Goal: Information Seeking & Learning: Learn about a topic

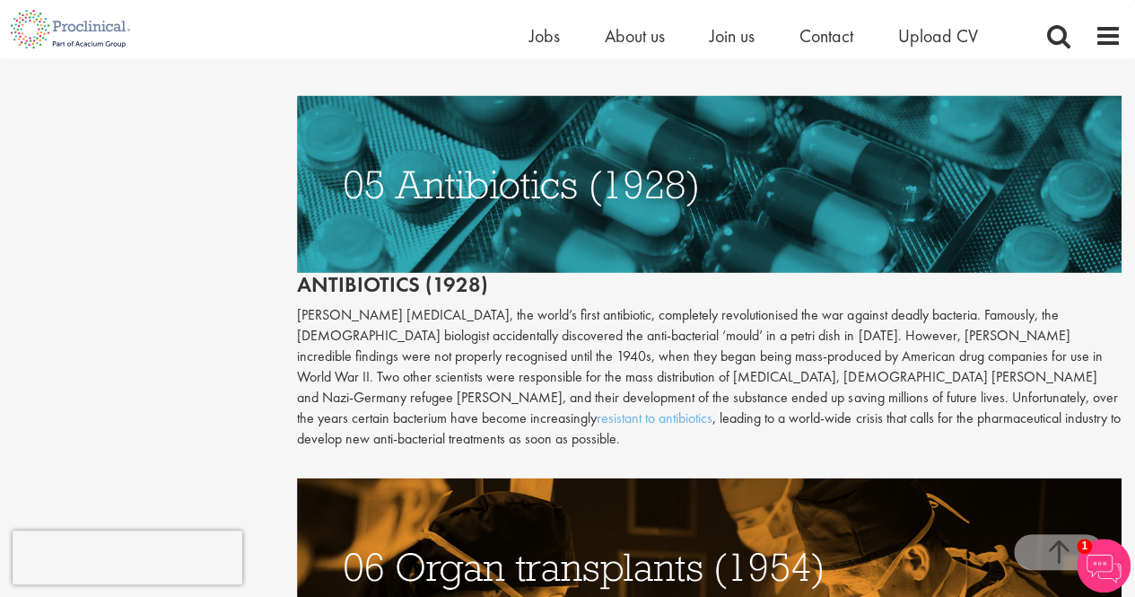
scroll to position [2536, 0]
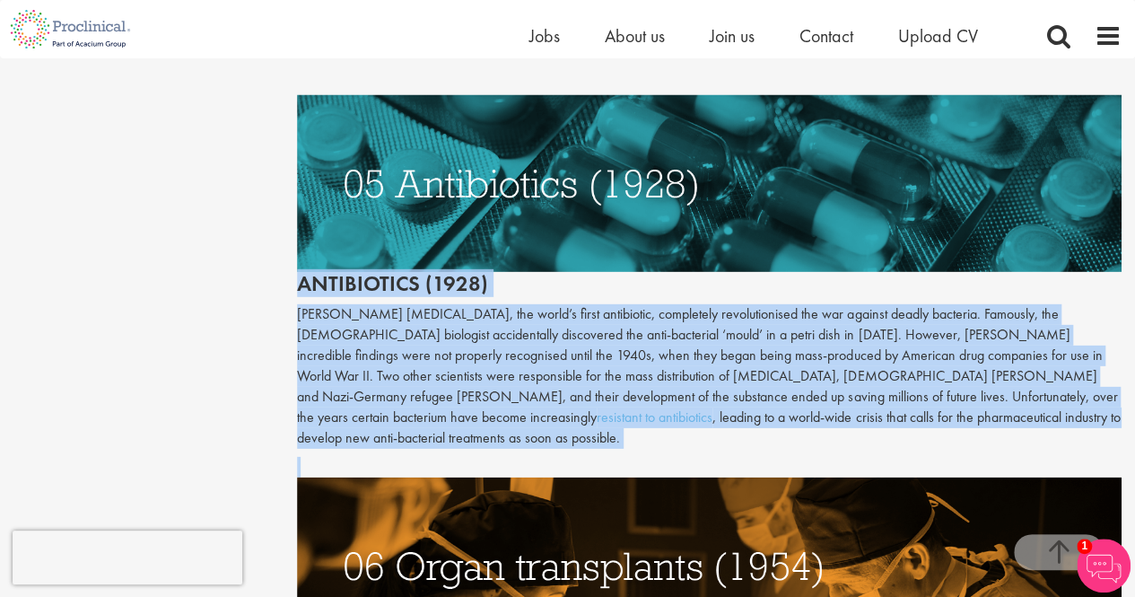
drag, startPoint x: 294, startPoint y: 280, endPoint x: 1148, endPoint y: 469, distance: 875.2
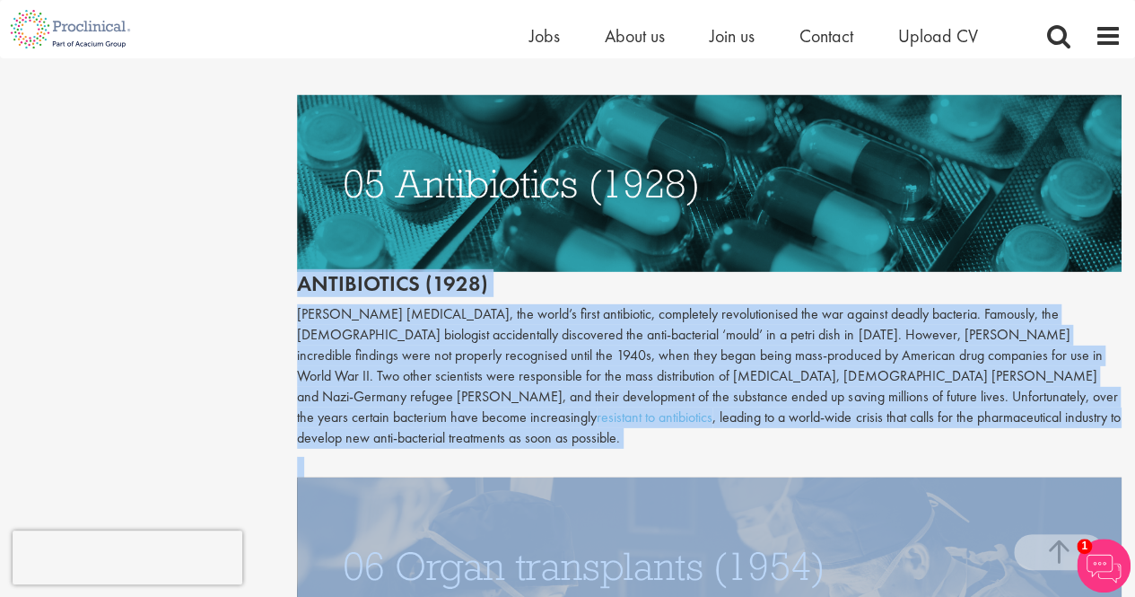
click at [1026, 420] on p "[PERSON_NAME] [MEDICAL_DATA], the world’s first antibiotic, completely revoluti…" at bounding box center [709, 376] width 825 height 144
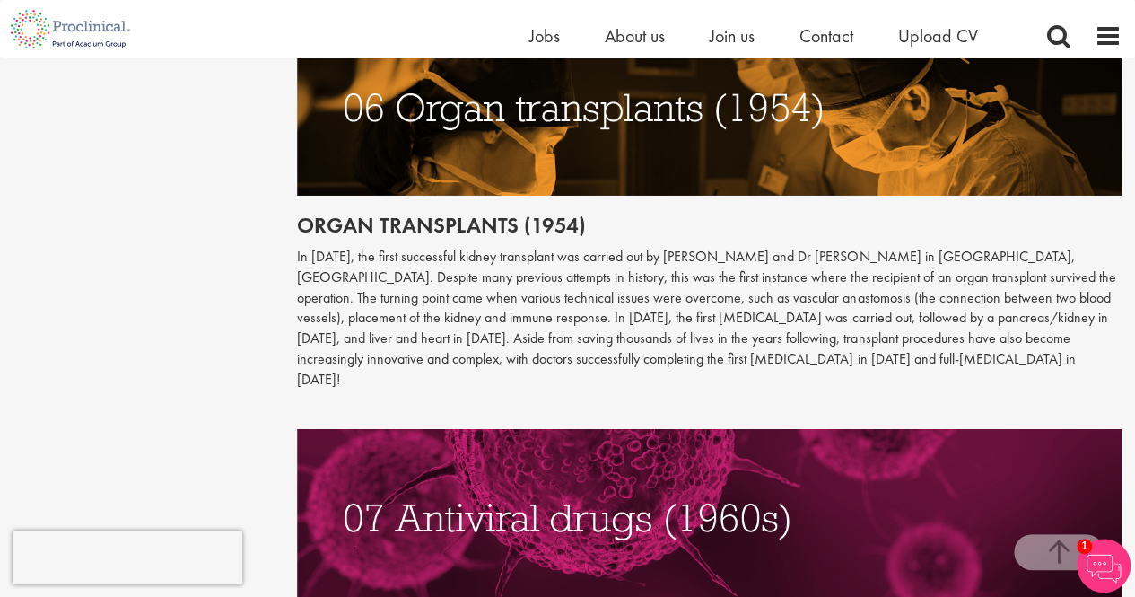
scroll to position [2997, 0]
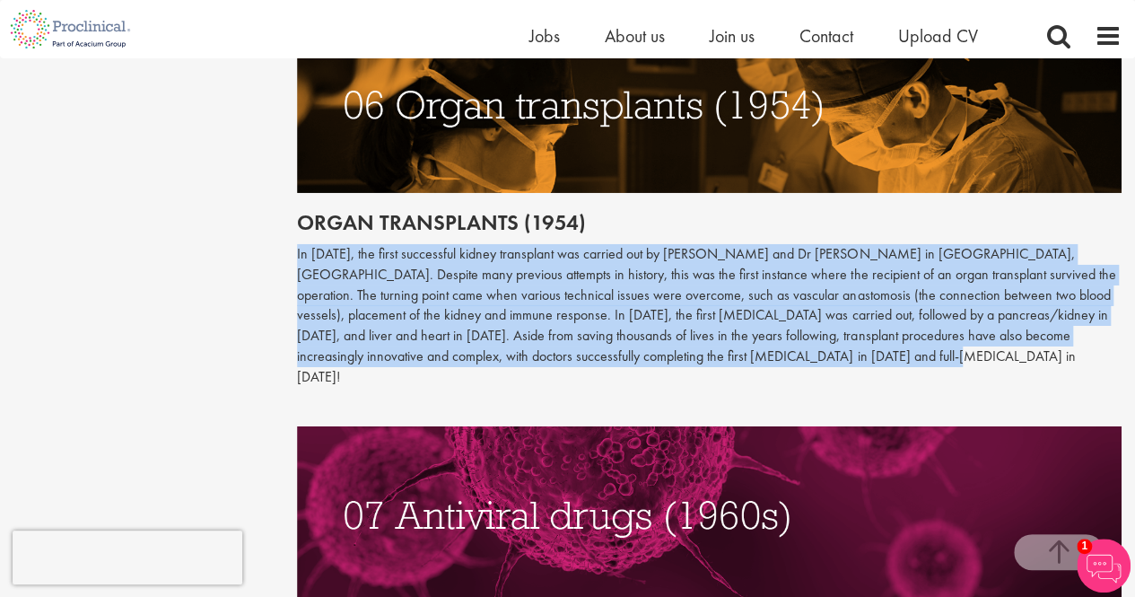
drag, startPoint x: 727, startPoint y: 203, endPoint x: 858, endPoint y: 343, distance: 191.8
click at [858, 343] on p "In [DATE], the first successful kidney transplant was carried out by [PERSON_NA…" at bounding box center [709, 316] width 825 height 144
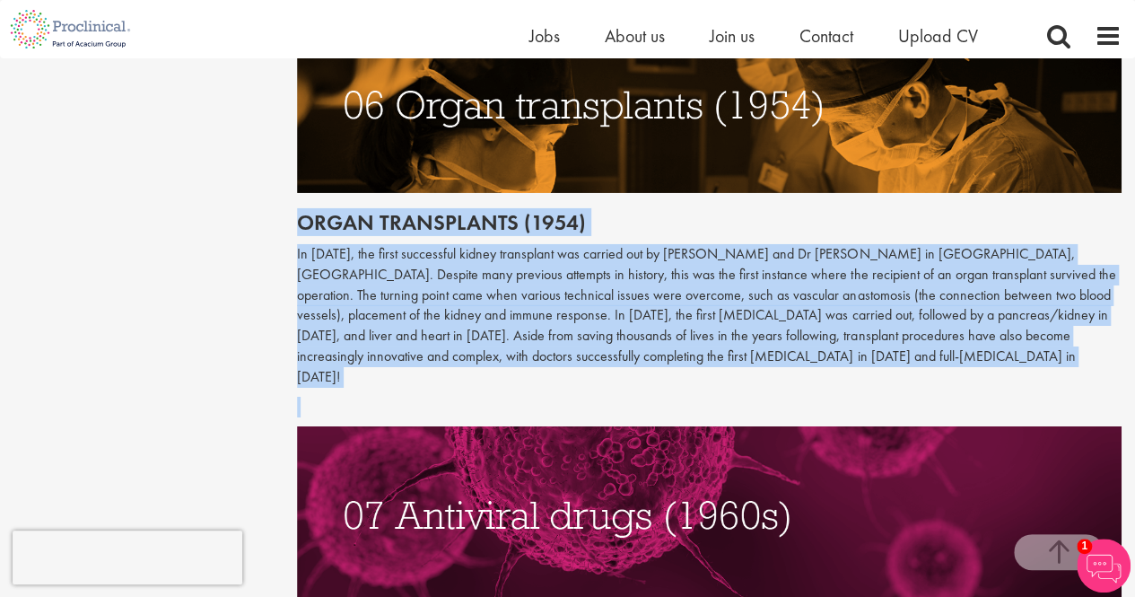
drag, startPoint x: 858, startPoint y: 343, endPoint x: 303, endPoint y: 214, distance: 569.6
click at [303, 214] on h2 "Organ transplants (1954)" at bounding box center [709, 222] width 825 height 23
drag, startPoint x: 303, startPoint y: 214, endPoint x: 802, endPoint y: 340, distance: 514.9
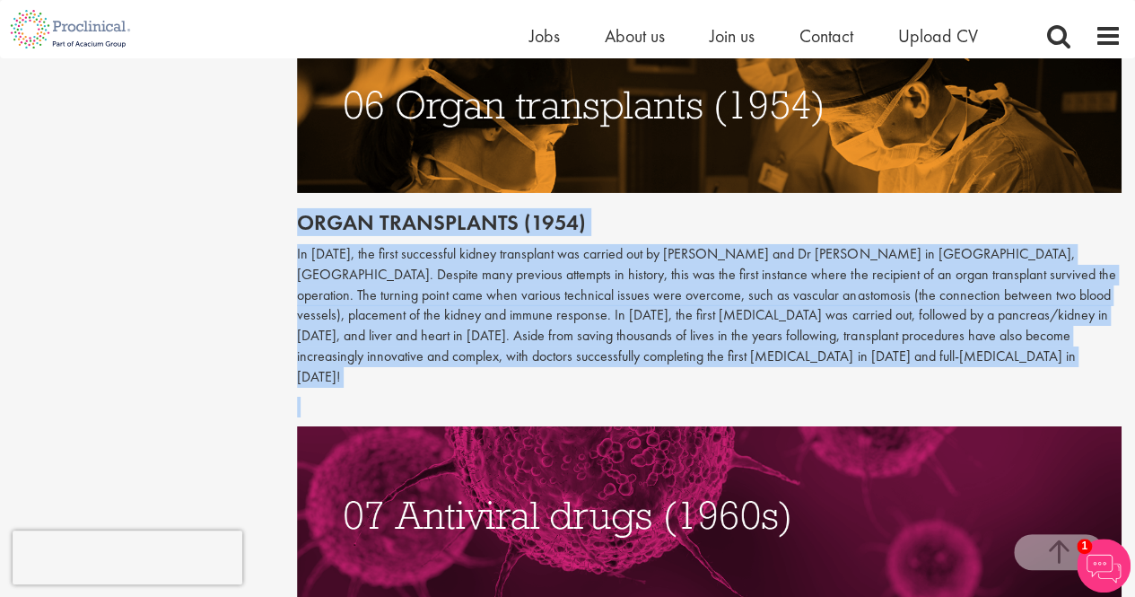
click at [802, 340] on p "In [DATE], the first successful kidney transplant was carried out by [PERSON_NA…" at bounding box center [709, 316] width 825 height 144
drag, startPoint x: 802, startPoint y: 340, endPoint x: 337, endPoint y: 192, distance: 488.8
click at [337, 211] on h2 "Organ transplants (1954)" at bounding box center [709, 222] width 825 height 23
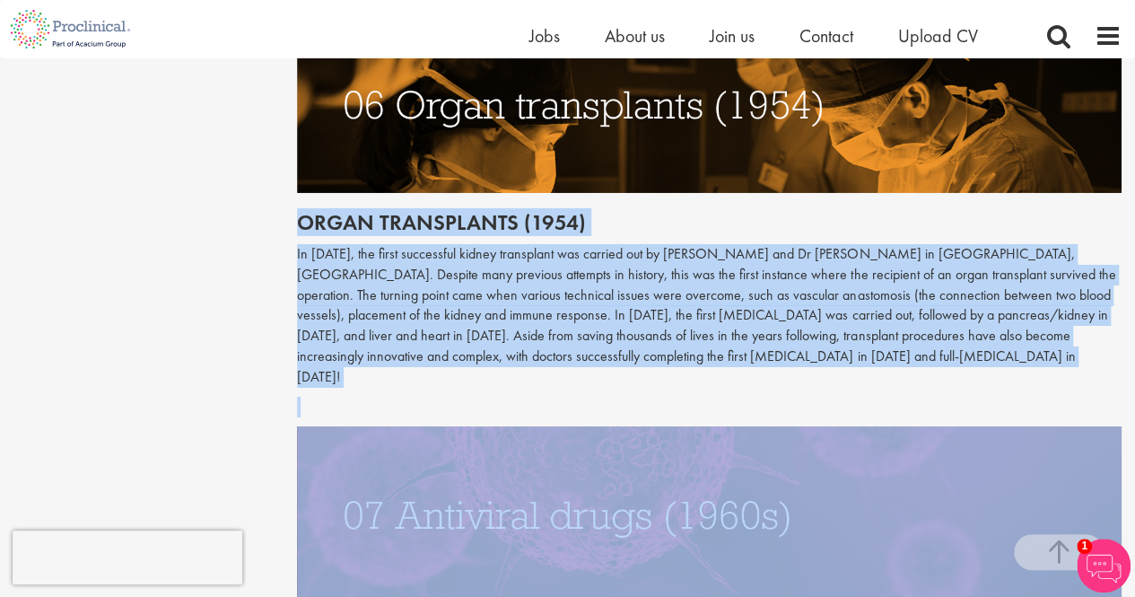
drag, startPoint x: 337, startPoint y: 192, endPoint x: 892, endPoint y: 349, distance: 577.4
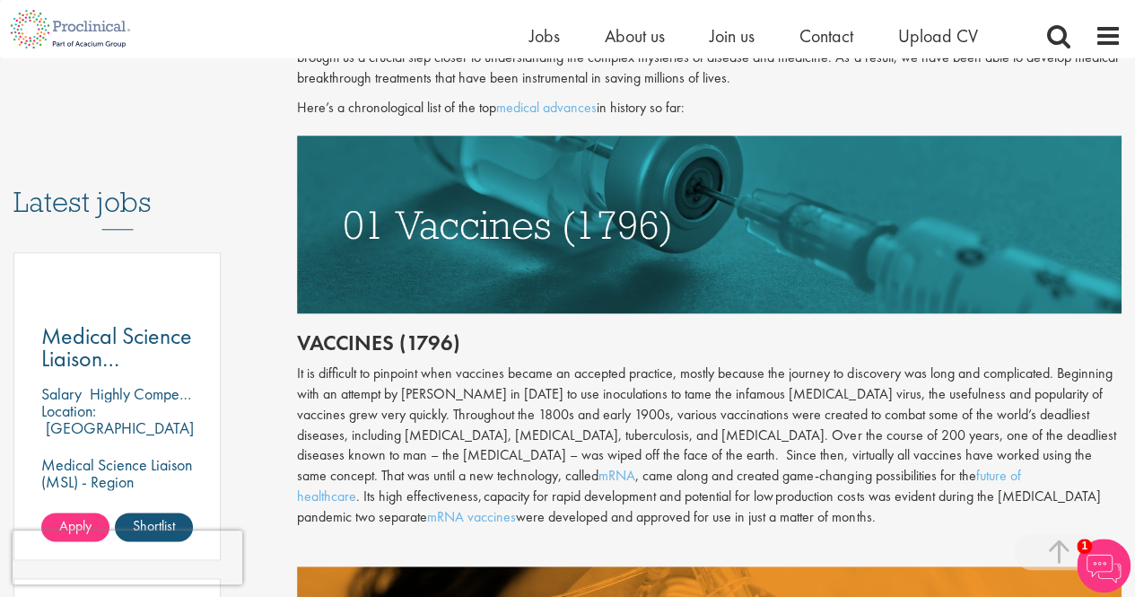
scroll to position [843, 0]
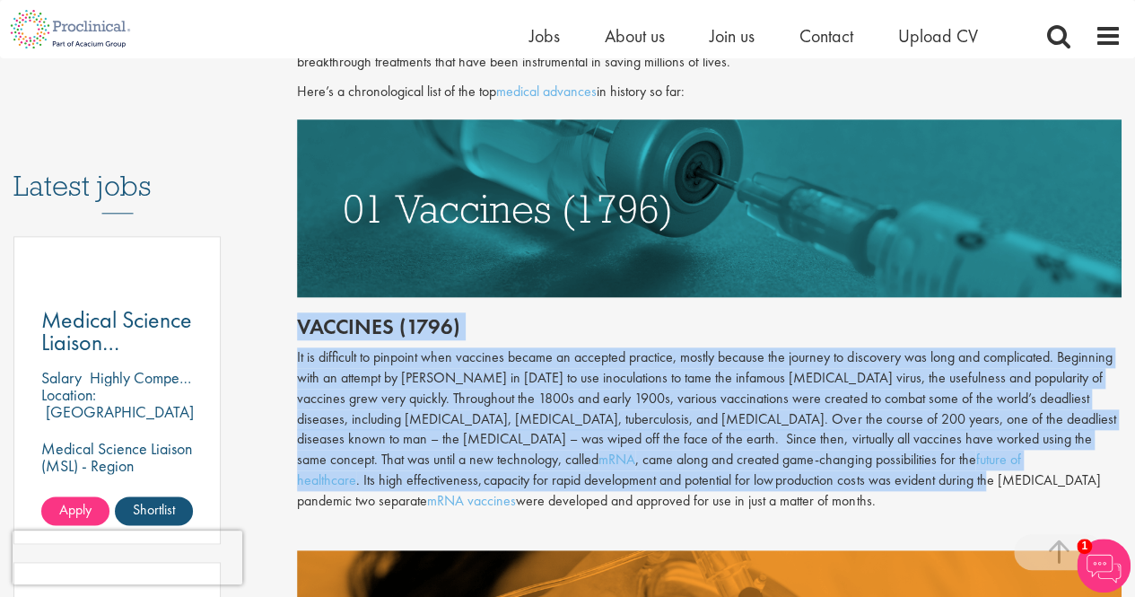
drag, startPoint x: 287, startPoint y: 315, endPoint x: 697, endPoint y: 489, distance: 445.6
drag, startPoint x: 692, startPoint y: 506, endPoint x: 293, endPoint y: 318, distance: 441.7
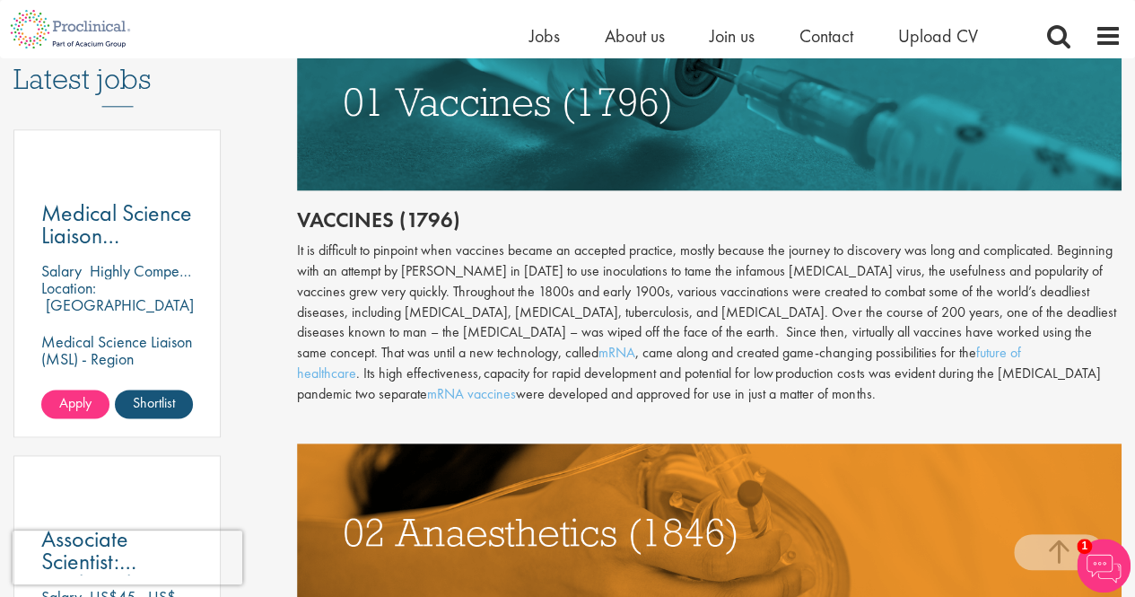
scroll to position [949, 0]
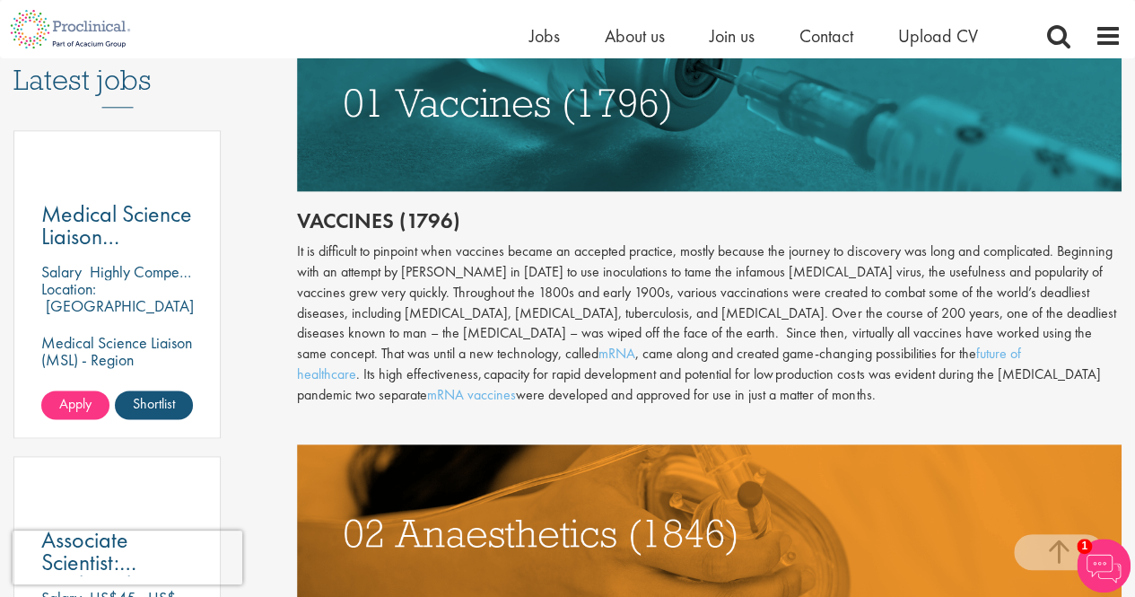
drag, startPoint x: 442, startPoint y: 320, endPoint x: 614, endPoint y: 401, distance: 190.3
click at [614, 401] on div "It is difficult to pinpoint when vaccines became an accepted practice, mostly b…" at bounding box center [709, 323] width 825 height 164
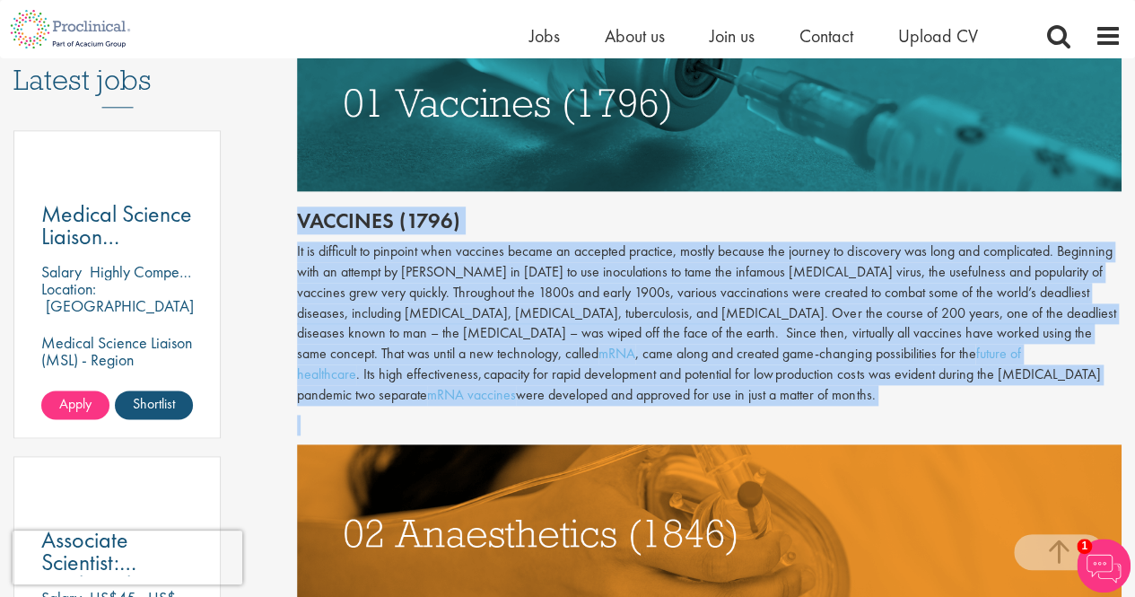
drag, startPoint x: 614, startPoint y: 401, endPoint x: 294, endPoint y: 218, distance: 368.3
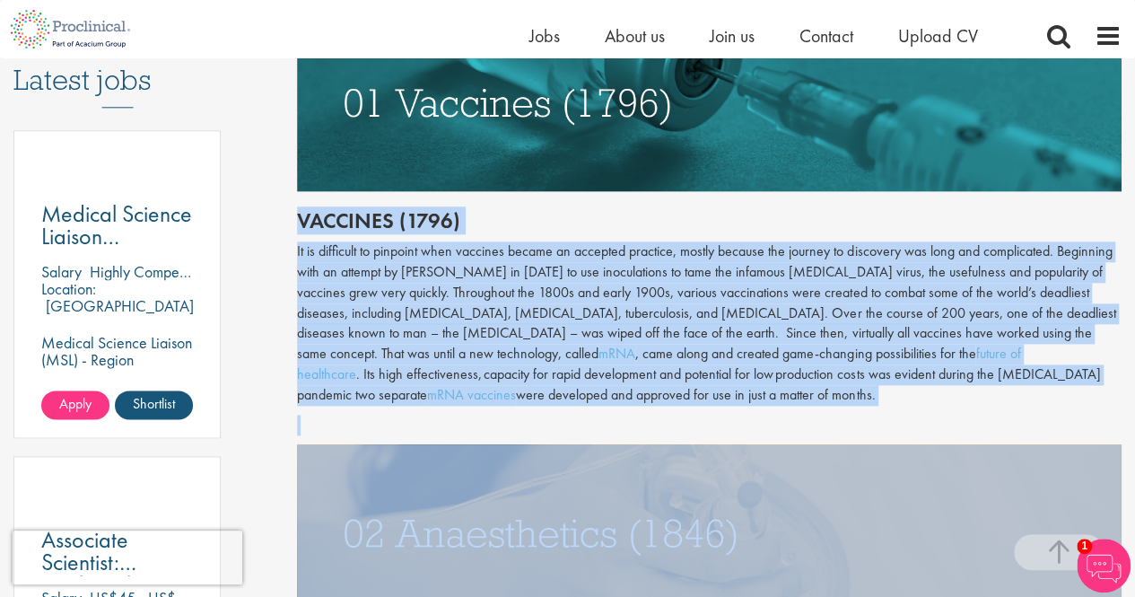
drag, startPoint x: 294, startPoint y: 218, endPoint x: 643, endPoint y: 414, distance: 399.5
click at [643, 415] on p at bounding box center [709, 425] width 825 height 21
drag, startPoint x: 610, startPoint y: 391, endPoint x: 318, endPoint y: 216, distance: 341.0
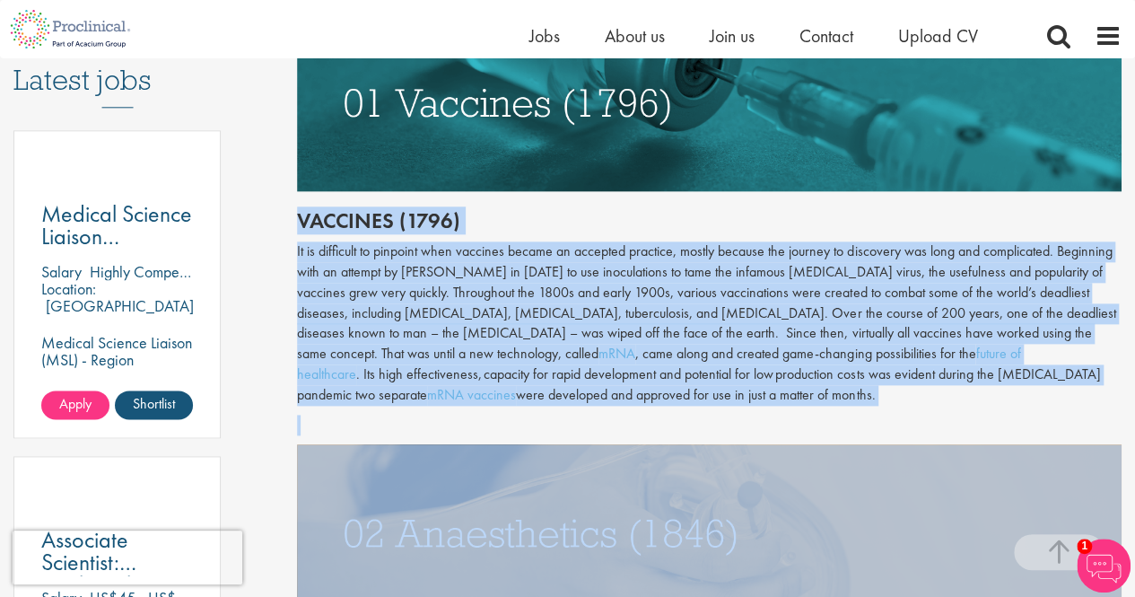
click at [318, 216] on h2 "Vaccines (1796)" at bounding box center [709, 220] width 825 height 23
drag, startPoint x: 318, startPoint y: 216, endPoint x: 677, endPoint y: 425, distance: 415.1
click at [677, 425] on p at bounding box center [709, 425] width 825 height 21
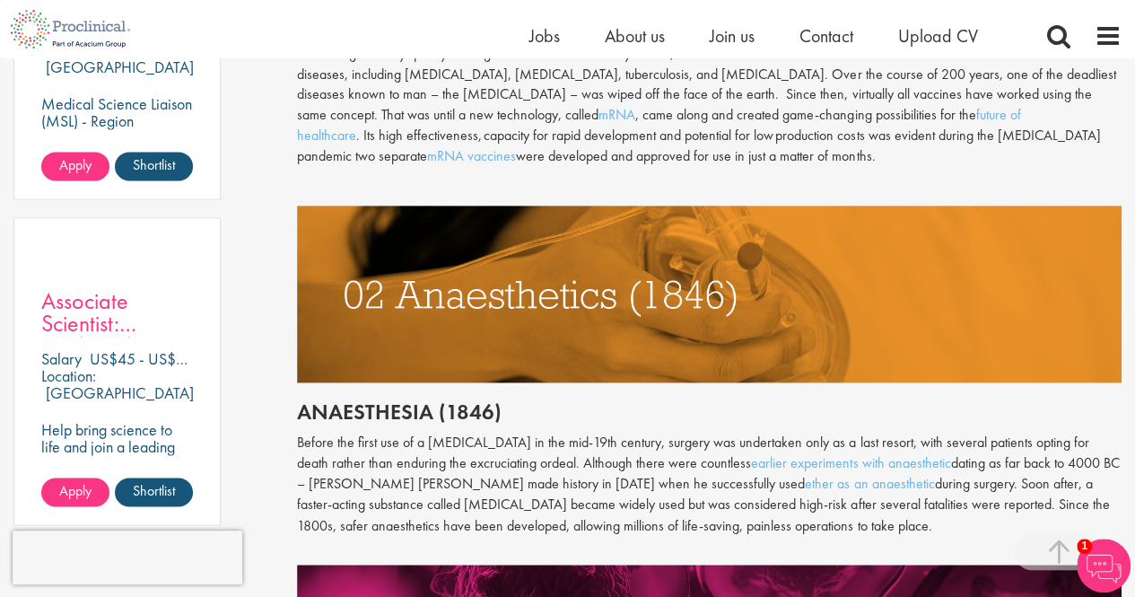
scroll to position [1188, 0]
